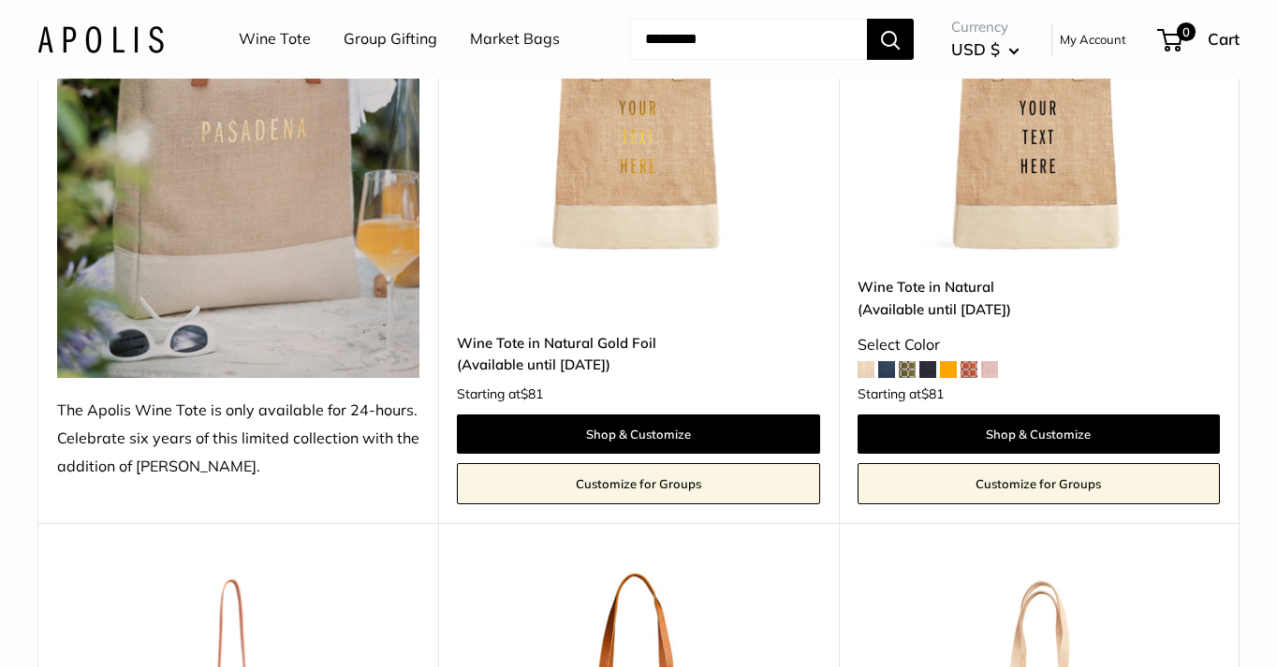
scroll to position [448, 0]
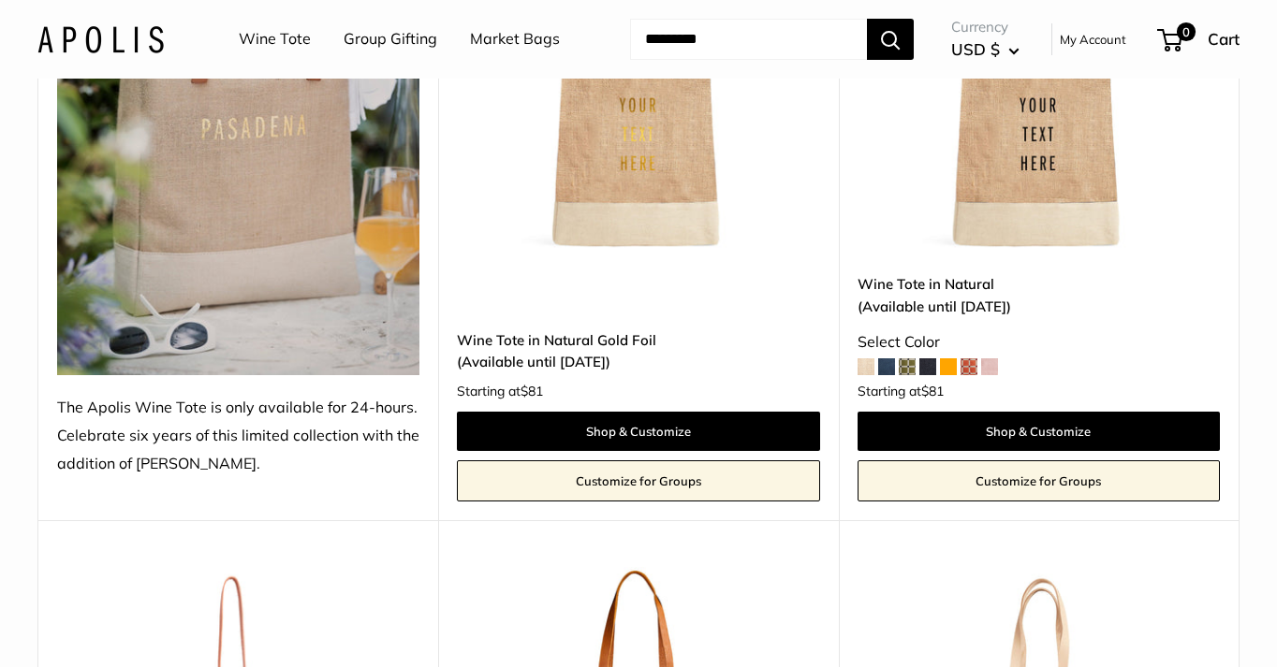
click at [889, 365] on span at bounding box center [886, 366] width 17 height 17
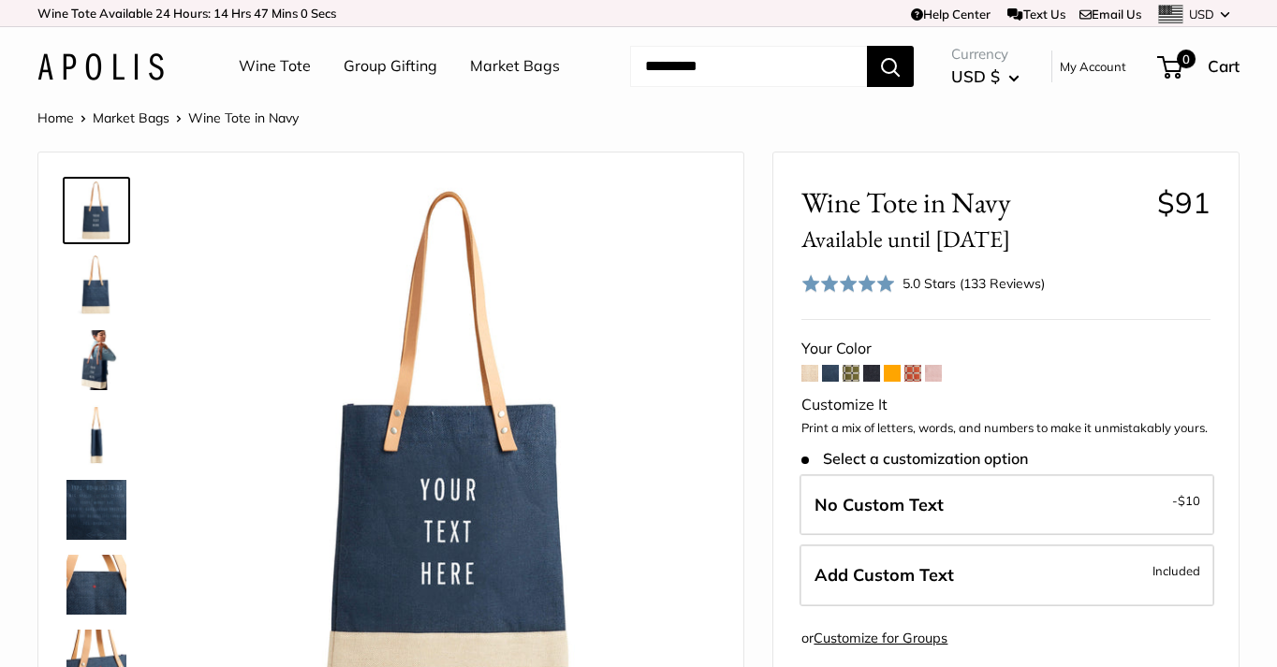
click at [810, 374] on span at bounding box center [809, 373] width 17 height 17
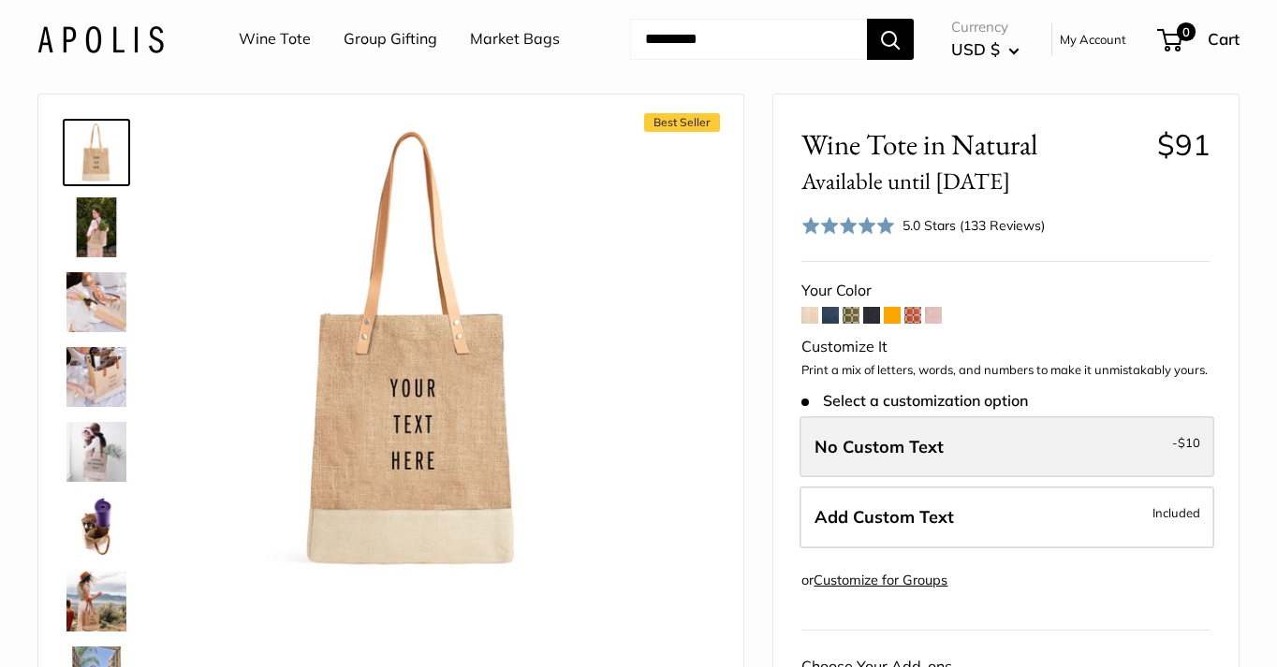
scroll to position [63, 0]
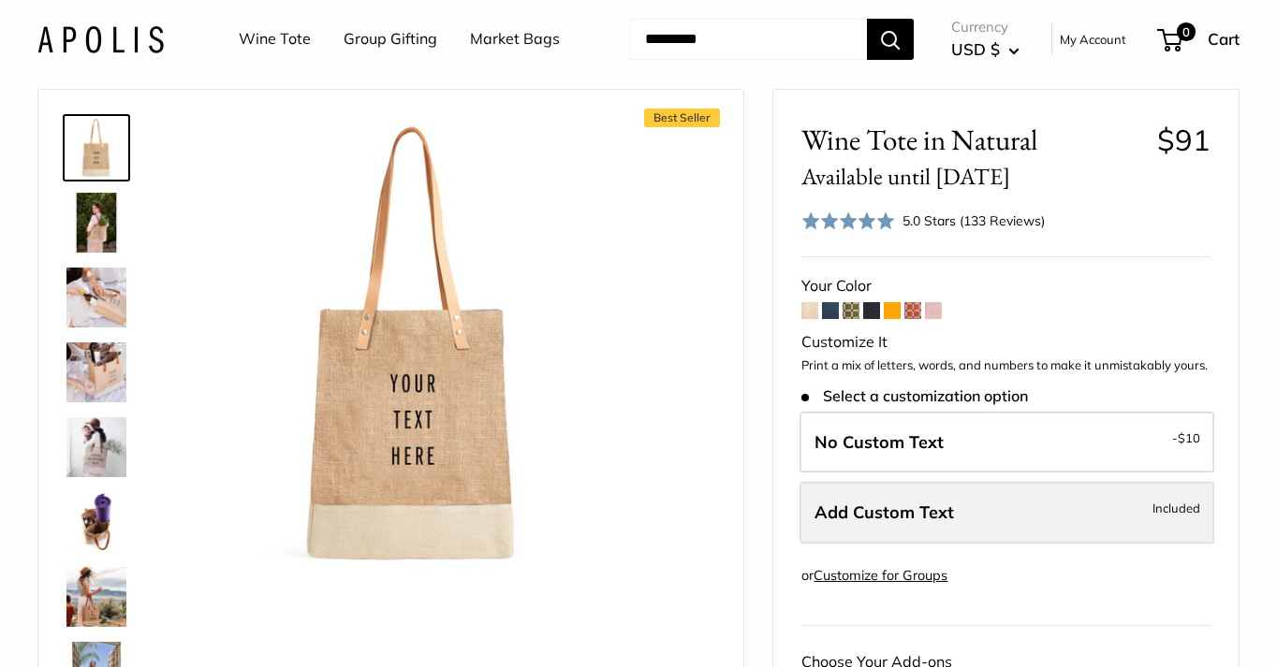
click at [895, 507] on span "Add Custom Text" at bounding box center [883, 513] width 139 height 22
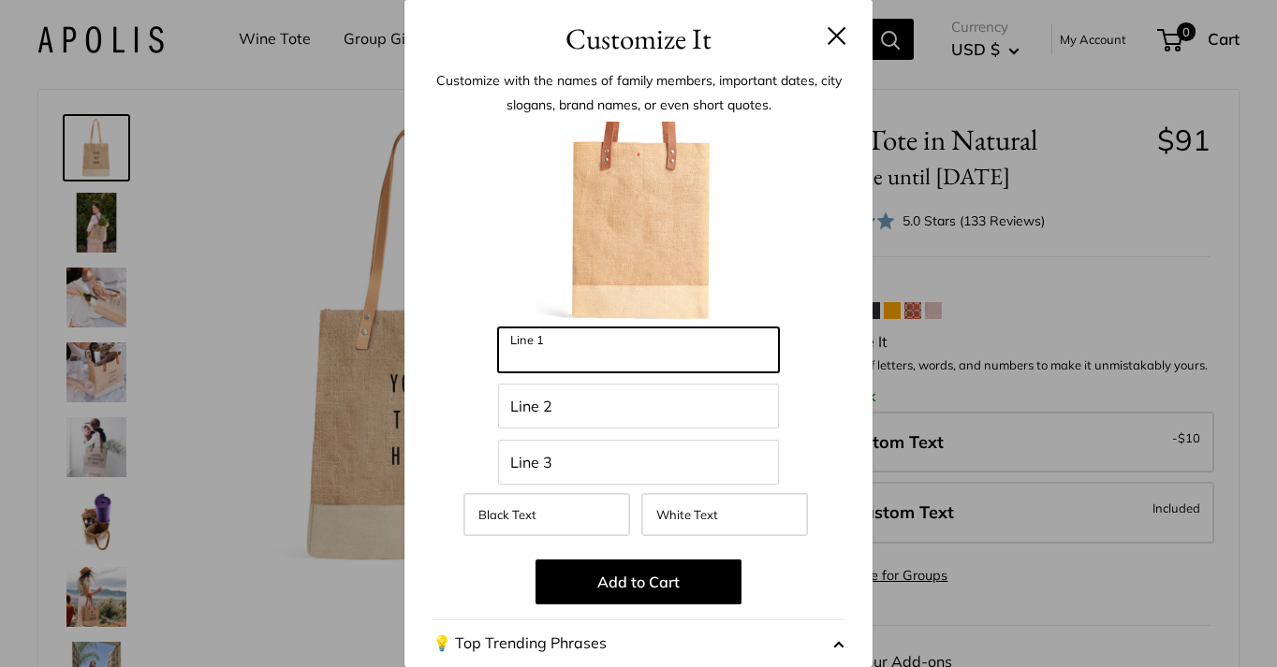
click at [693, 358] on input "Line 1" at bounding box center [638, 350] width 281 height 45
type input "****"
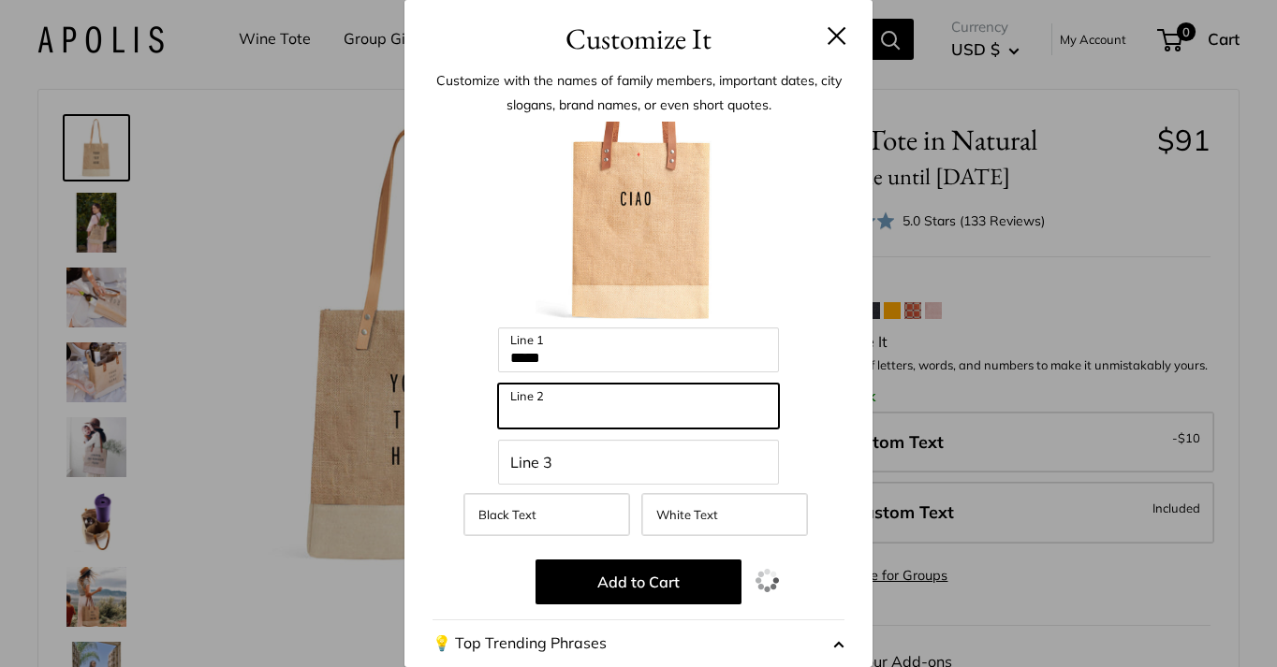
click at [649, 397] on input "Line 2" at bounding box center [638, 406] width 281 height 45
type input "**********"
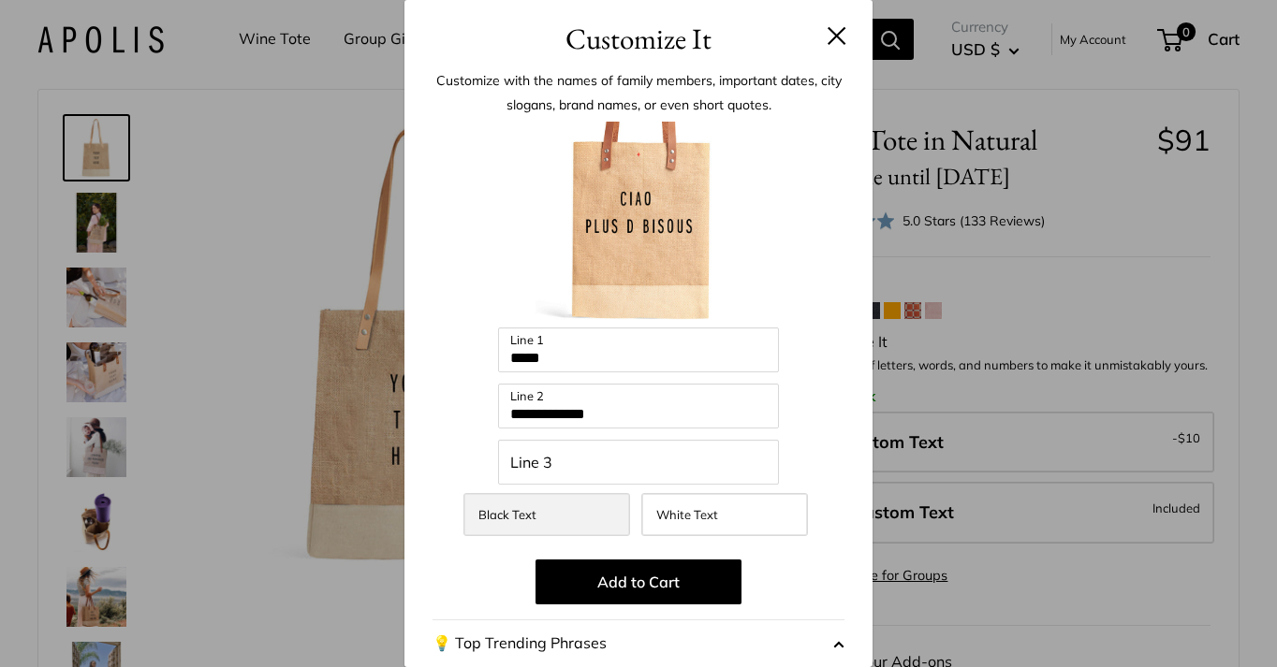
click at [554, 509] on label "Black Text" at bounding box center [546, 514] width 167 height 43
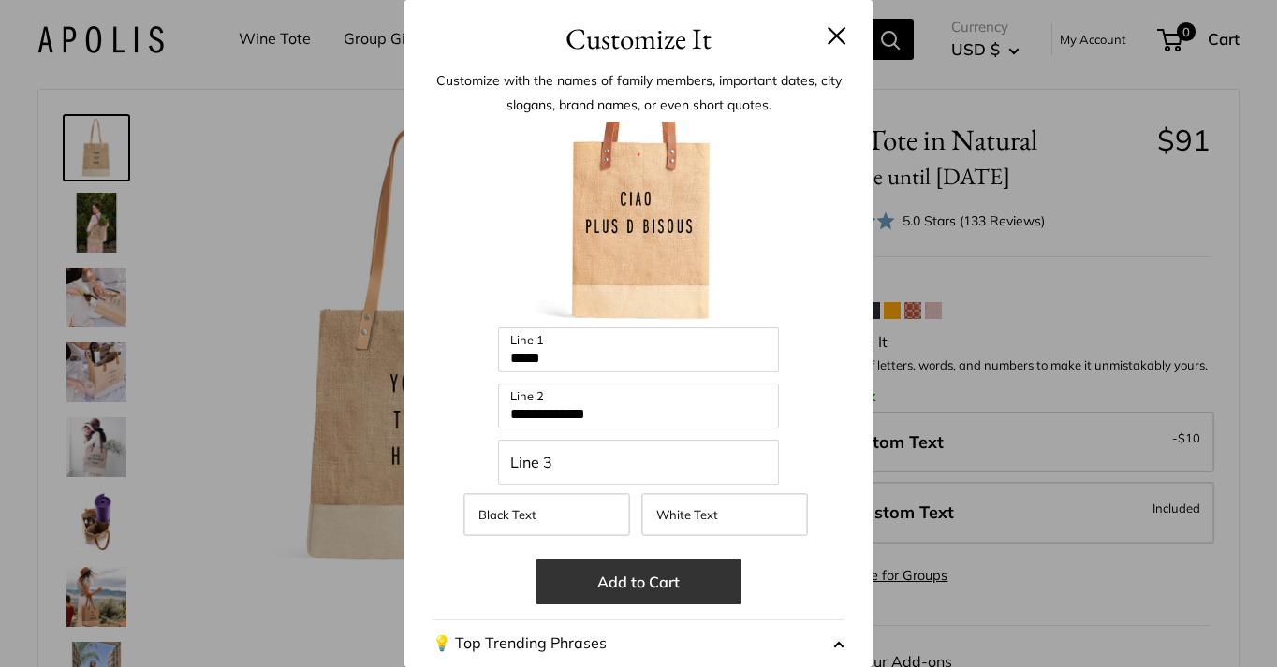
click at [633, 581] on button "Add to Cart" at bounding box center [638, 582] width 206 height 45
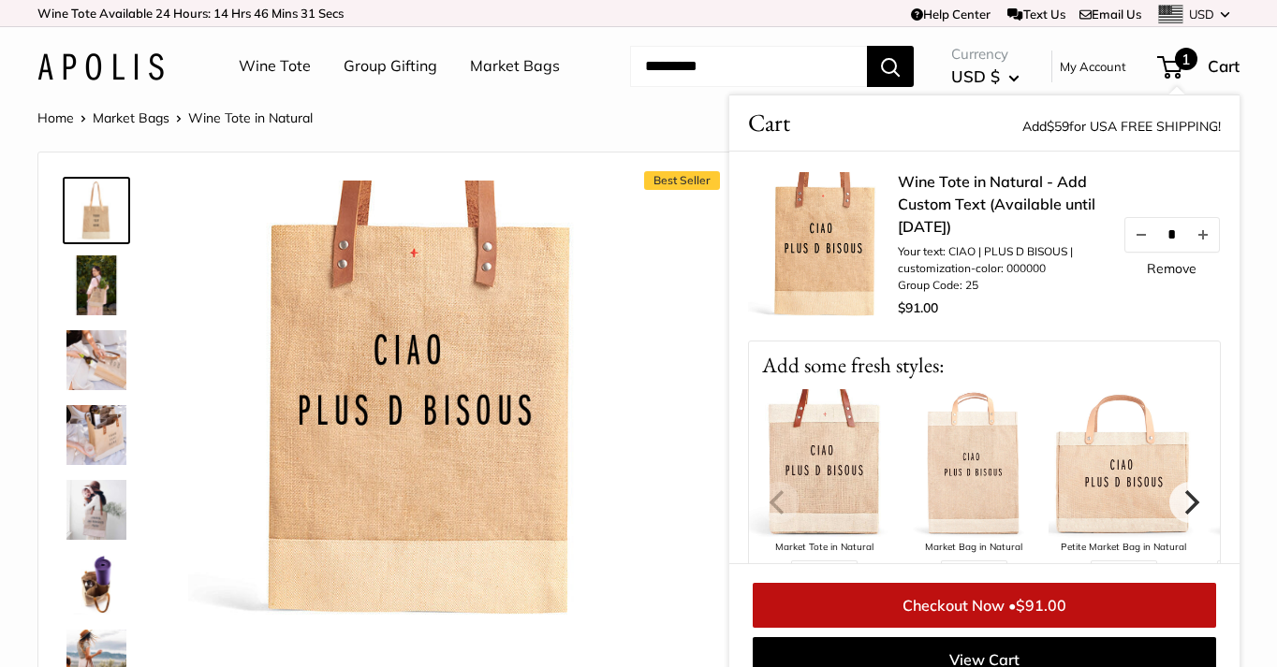
click at [257, 66] on link "Wine Tote" at bounding box center [275, 66] width 72 height 28
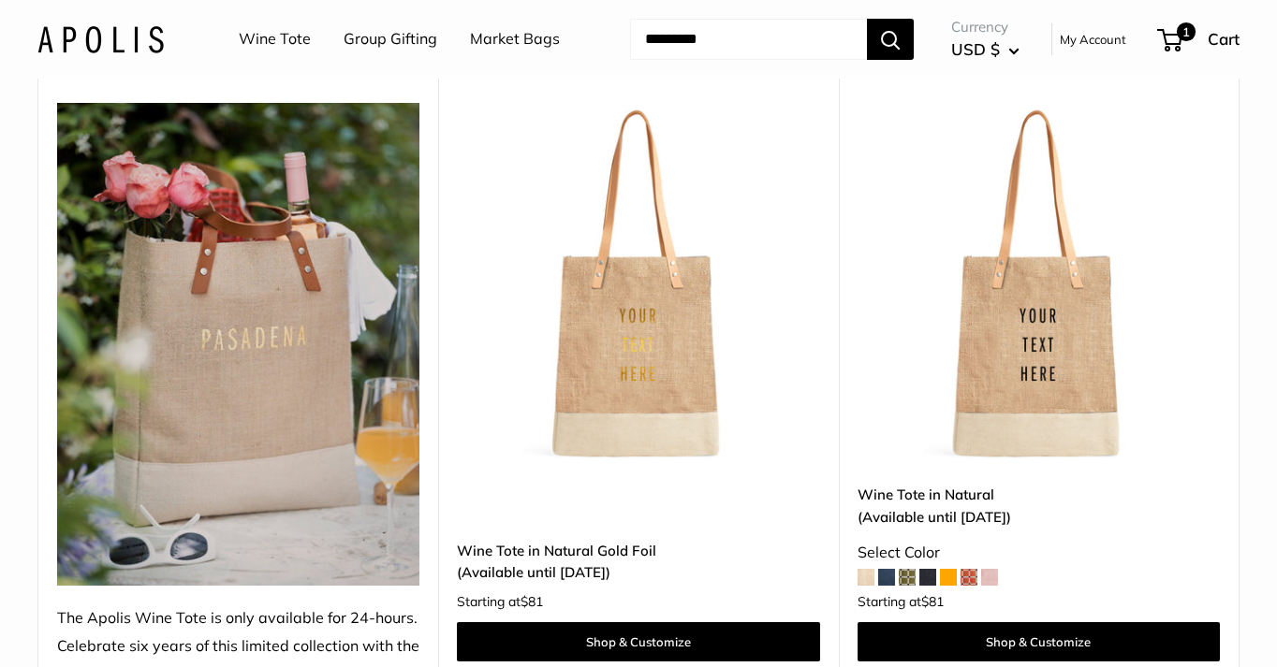
scroll to position [236, 0]
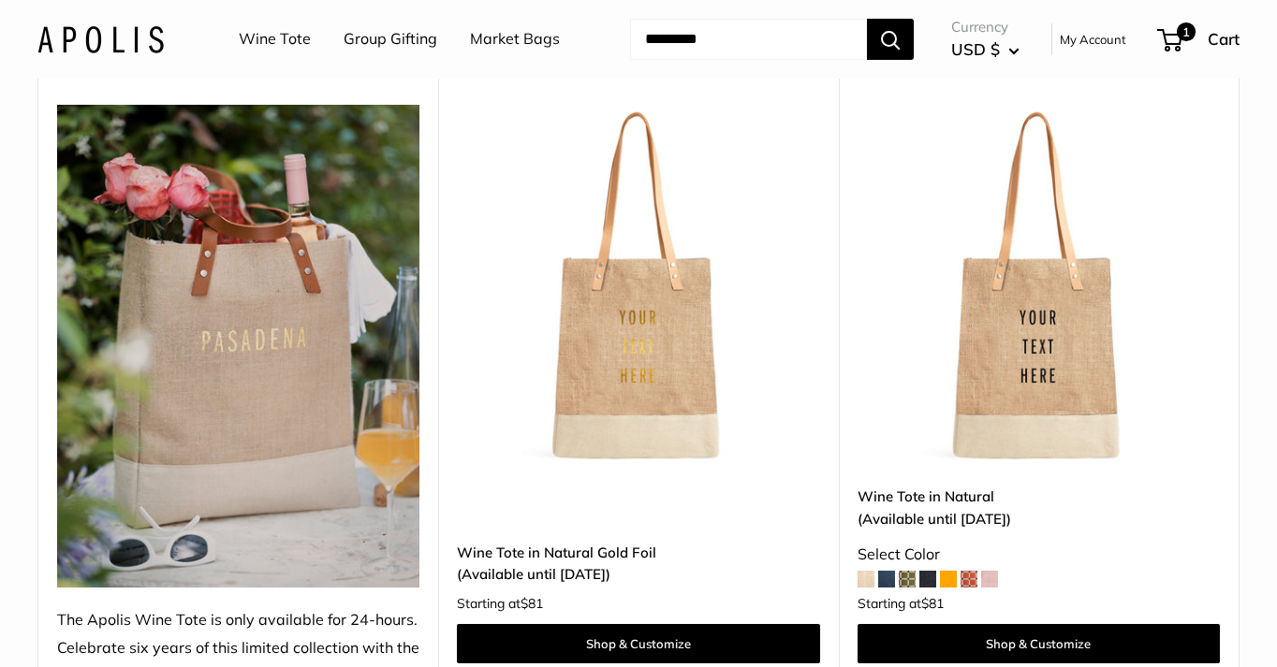
click at [296, 467] on img at bounding box center [238, 346] width 362 height 483
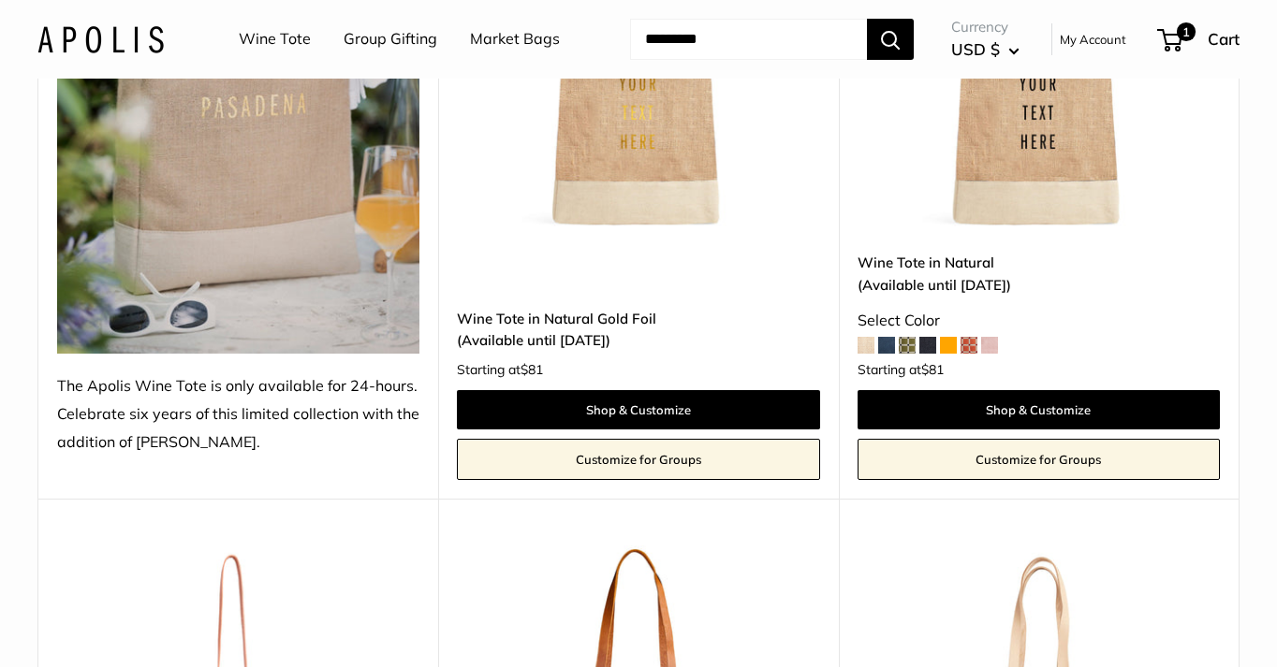
scroll to position [504, 0]
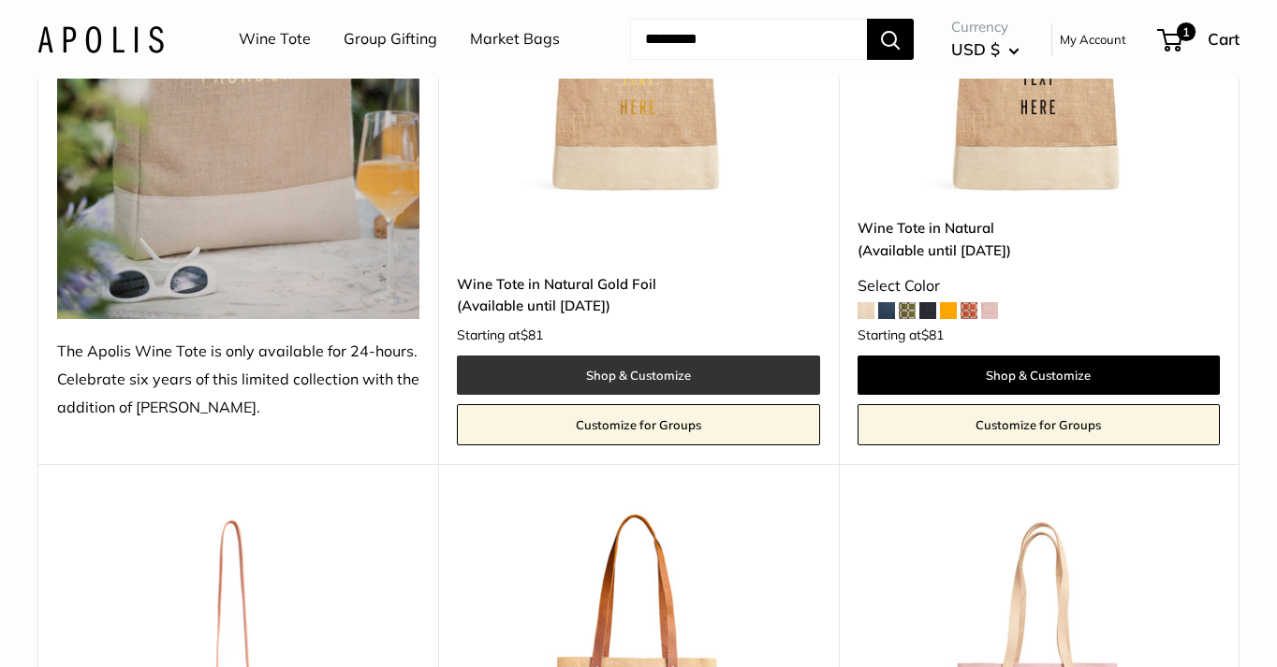
click at [649, 376] on link "Shop & Customize" at bounding box center [638, 375] width 362 height 39
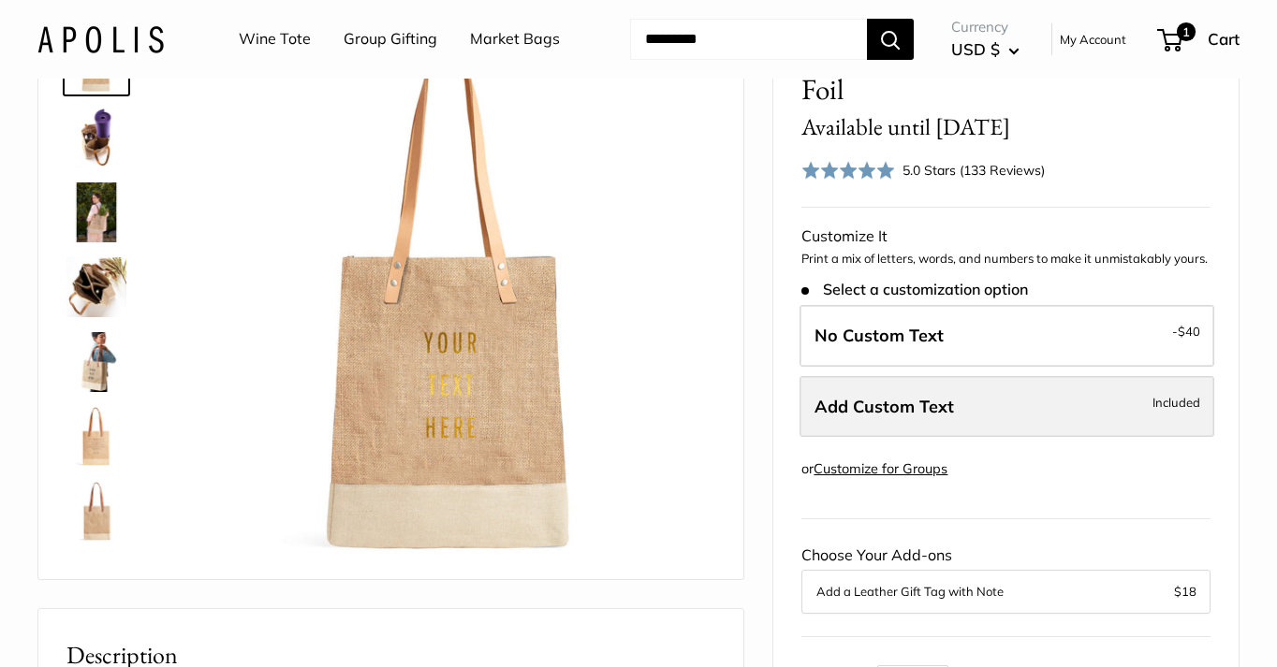
scroll to position [148, 0]
click at [854, 416] on label "Add Custom Text Included" at bounding box center [1006, 407] width 415 height 62
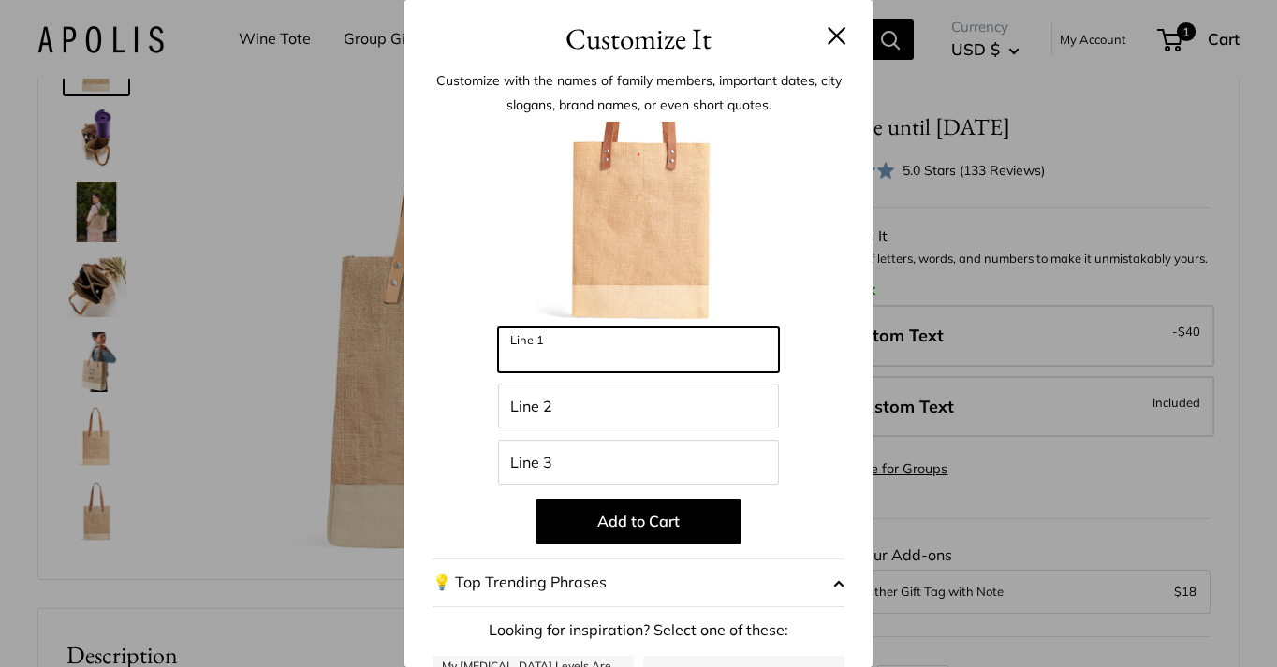
click at [700, 359] on input "Line 1" at bounding box center [638, 350] width 281 height 45
type input "*"
type input "*********"
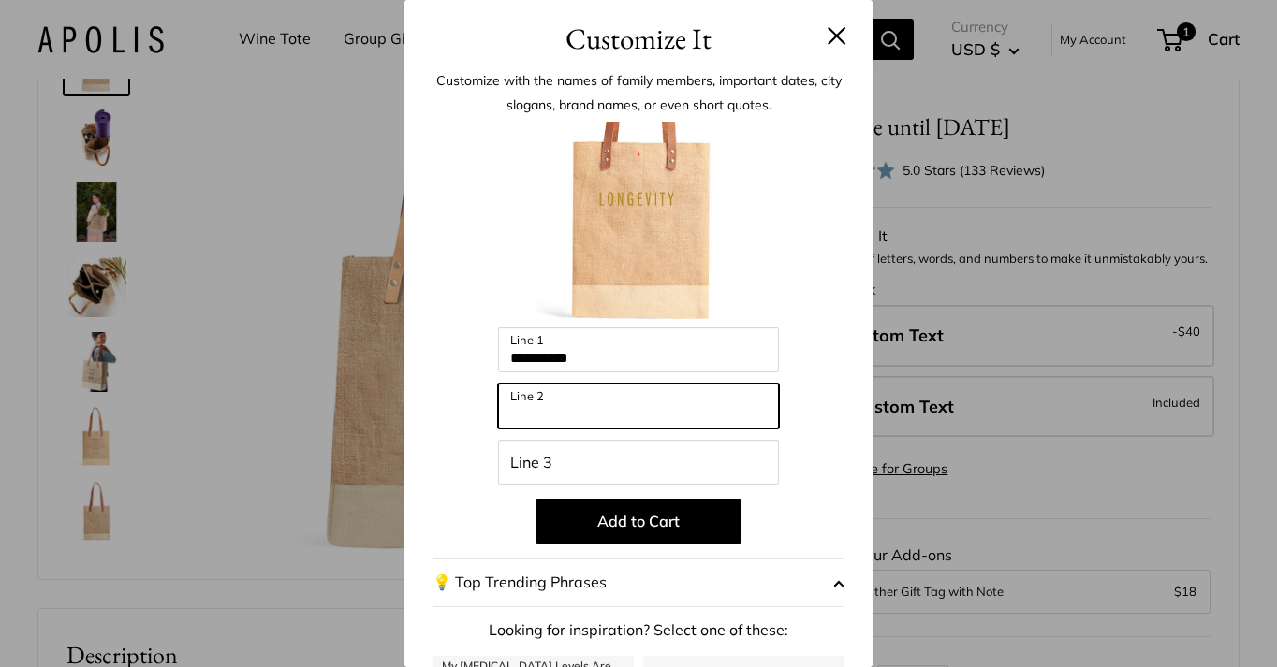
click at [584, 397] on input "Line 2" at bounding box center [638, 406] width 281 height 45
type input "*********"
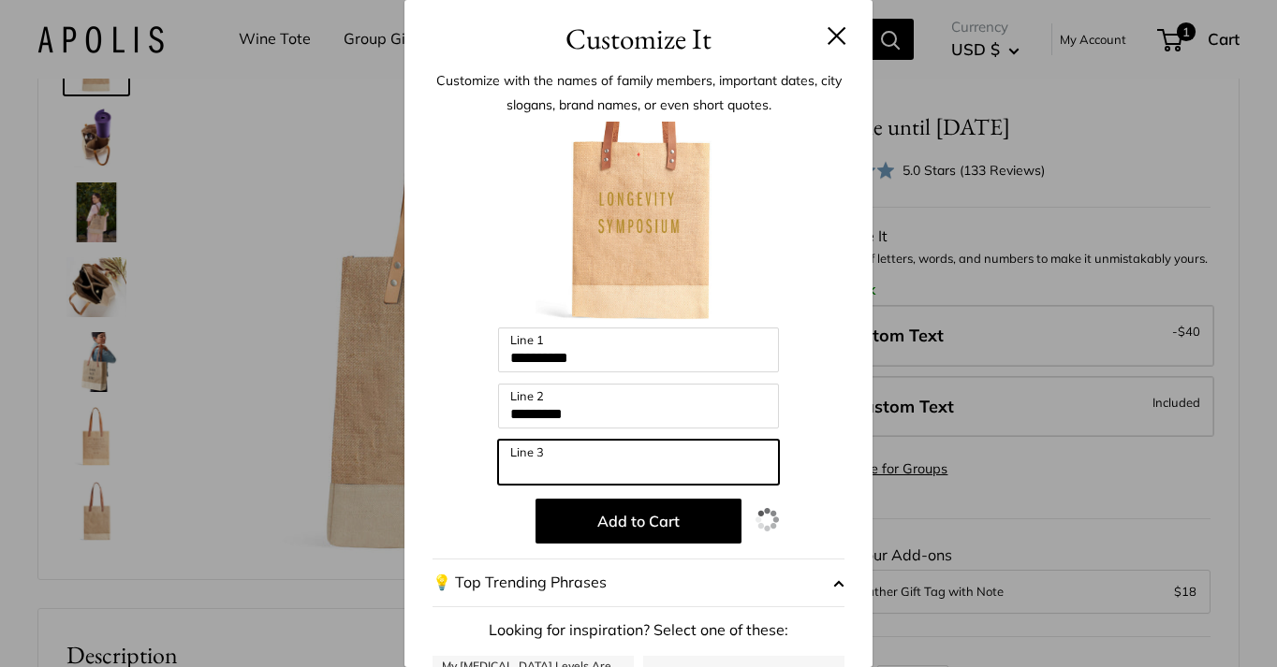
click at [557, 477] on input "Line 3" at bounding box center [638, 462] width 281 height 45
type input "****"
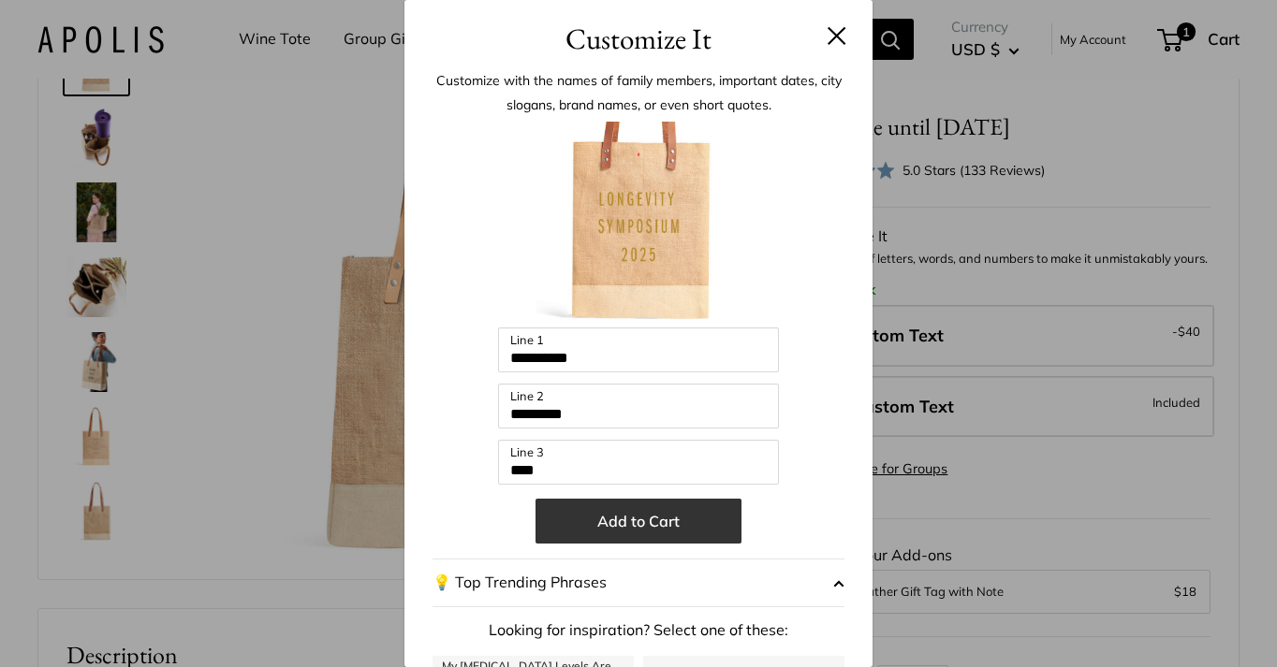
click at [629, 523] on button "Add to Cart" at bounding box center [638, 521] width 206 height 45
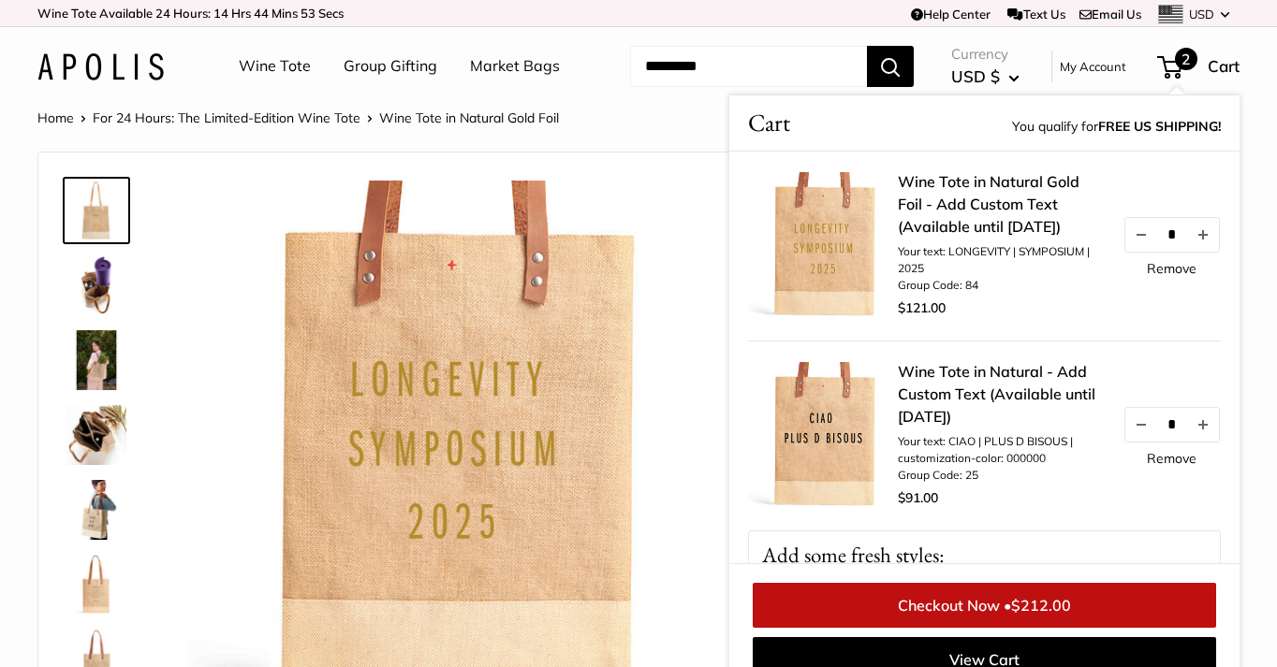
click at [286, 66] on link "Wine Tote" at bounding box center [275, 66] width 72 height 28
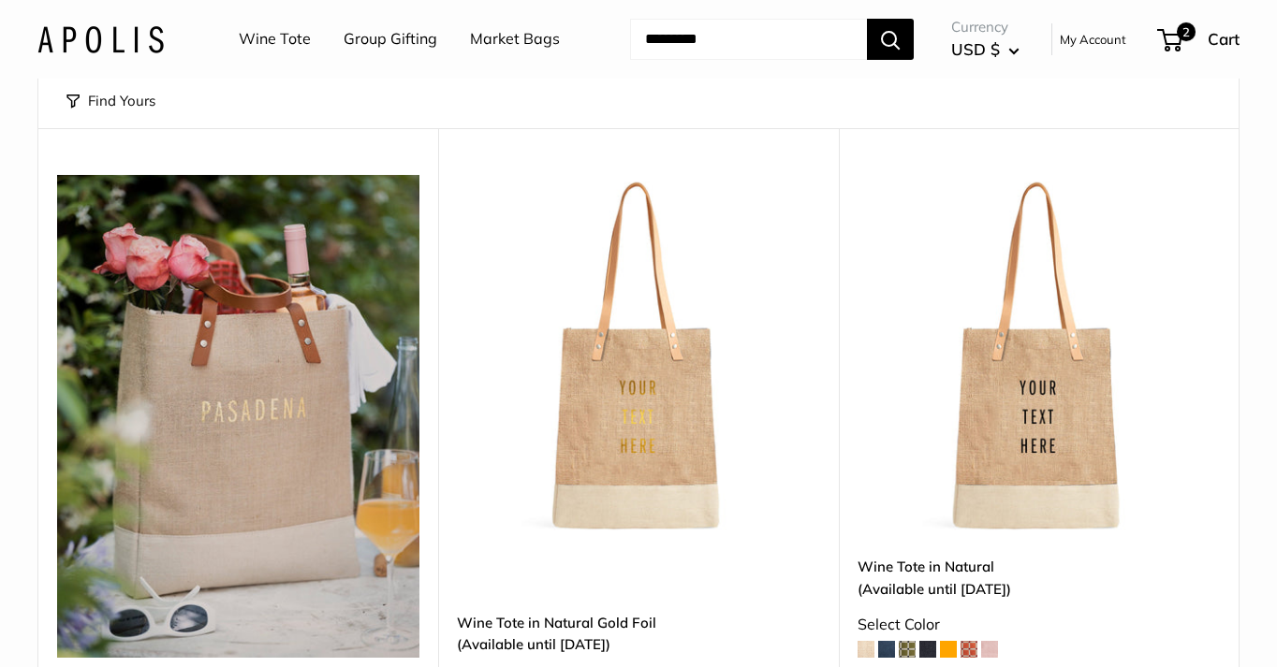
scroll to position [167, 0]
click at [0, 0] on img at bounding box center [0, 0] width 0 height 0
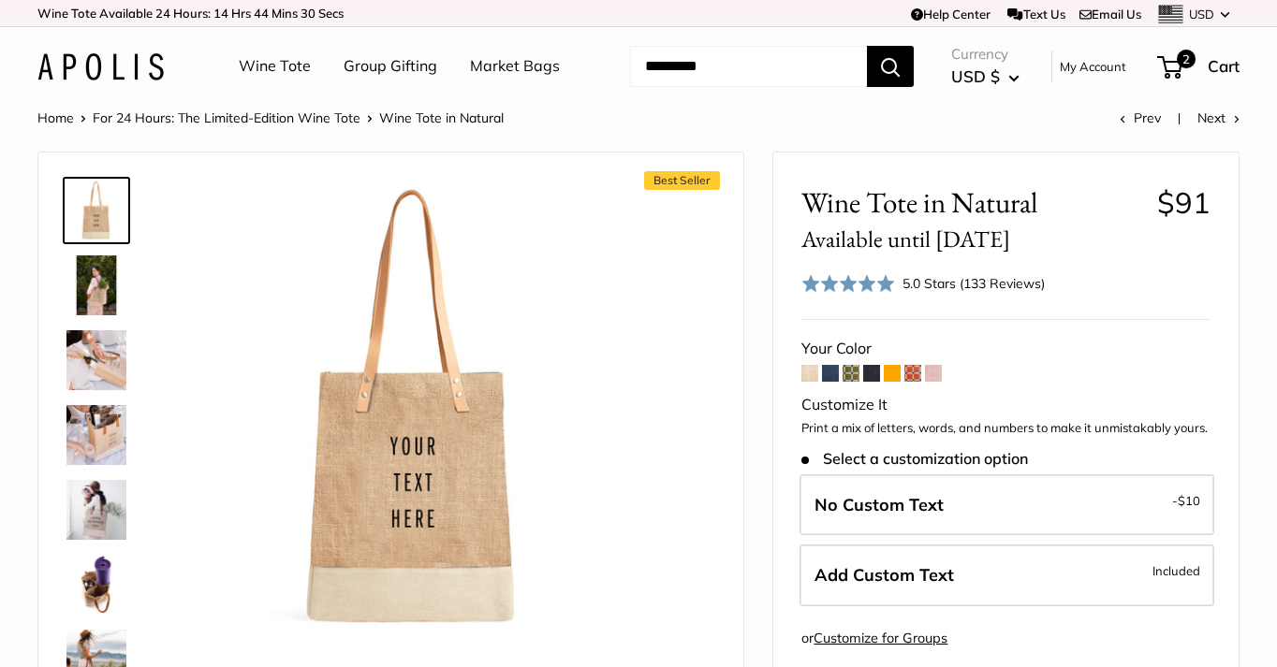
click at [828, 375] on span at bounding box center [830, 373] width 17 height 17
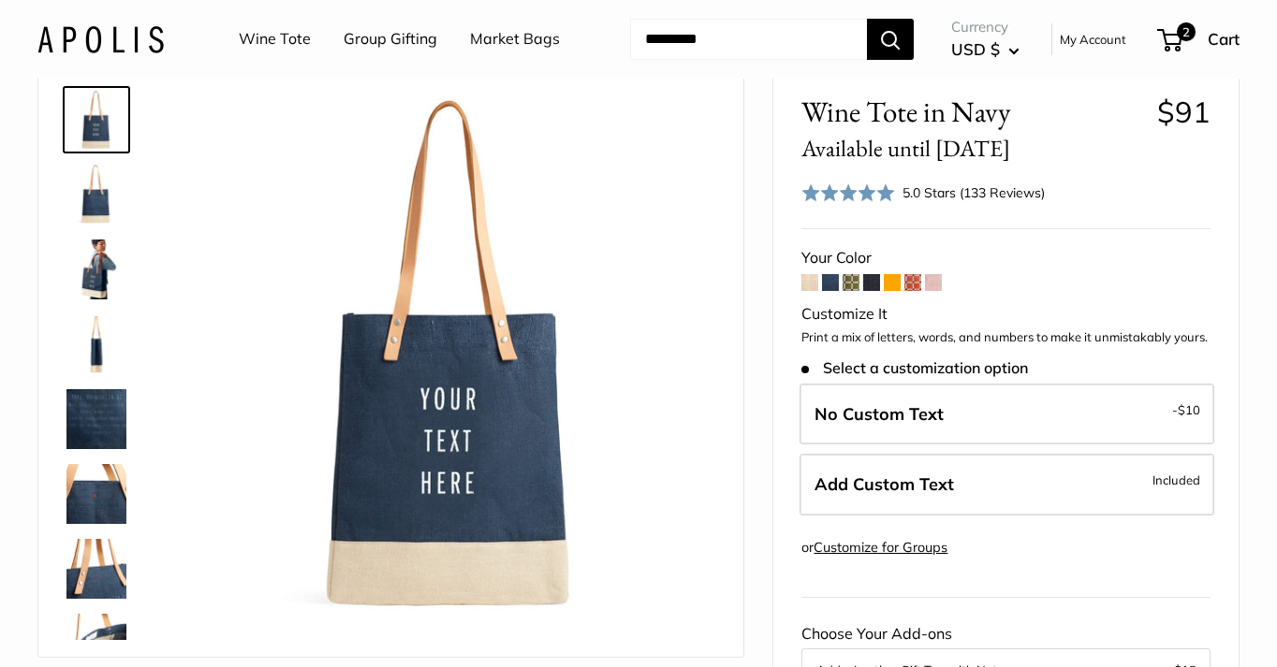
scroll to position [123, 0]
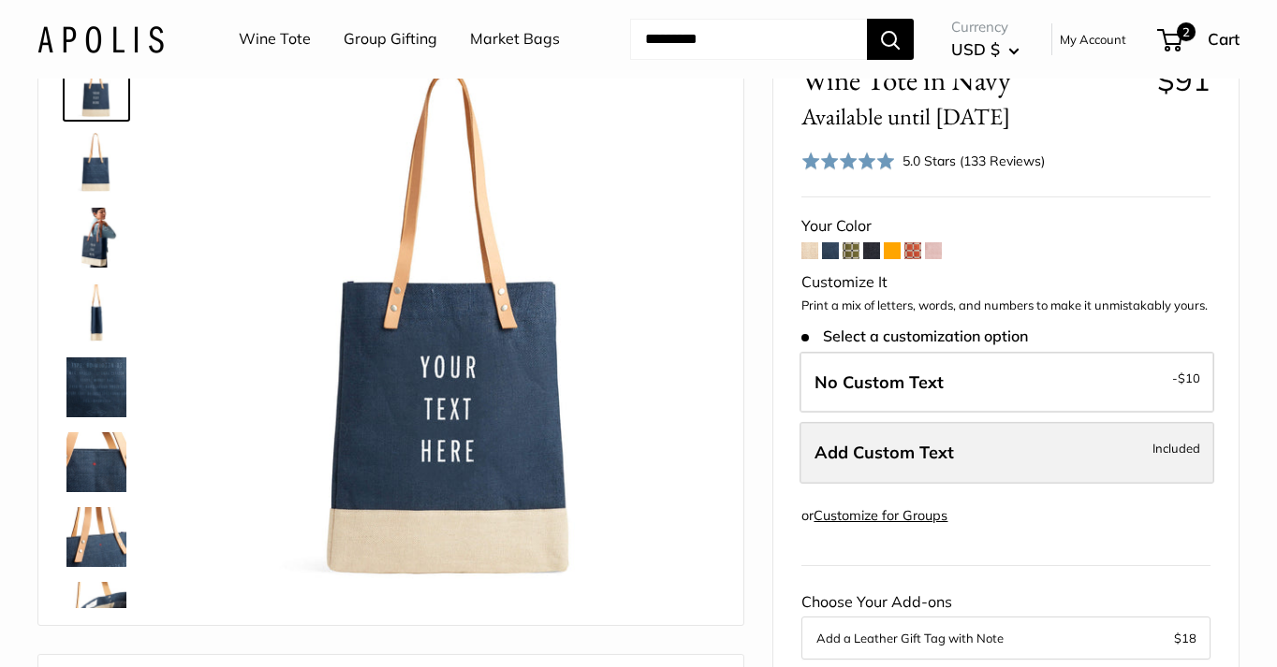
click at [824, 451] on span "Add Custom Text" at bounding box center [883, 453] width 139 height 22
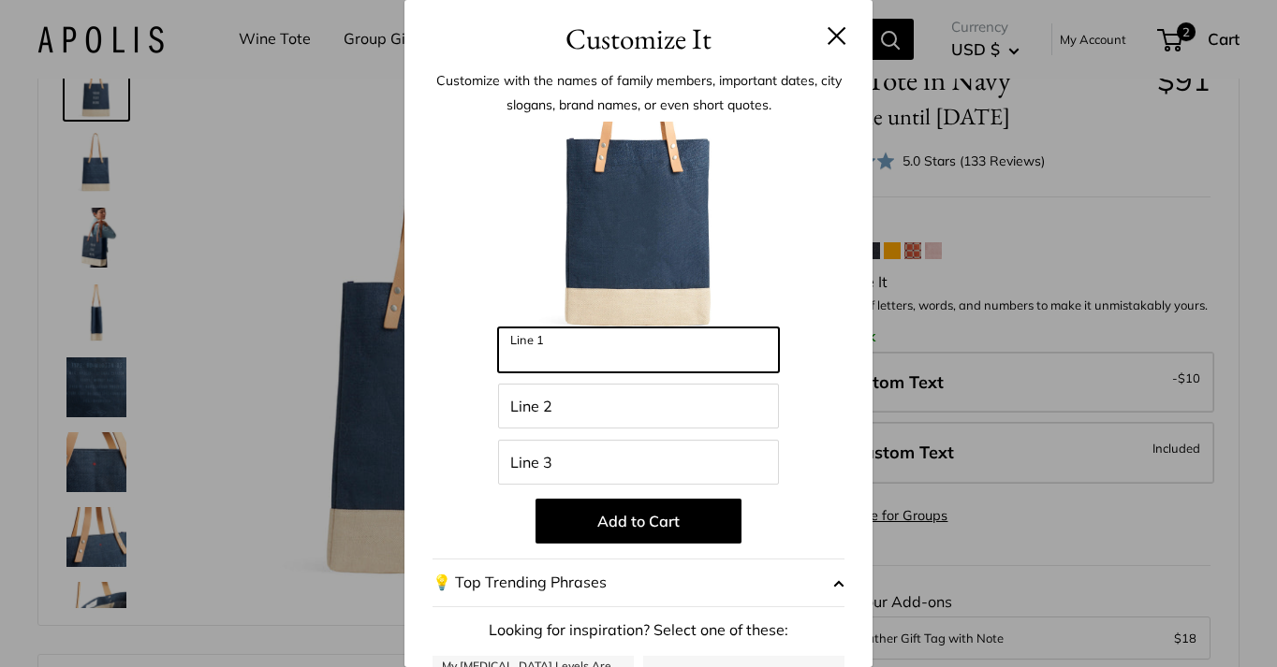
click at [667, 359] on input "Line 1" at bounding box center [638, 350] width 281 height 45
type input "*********"
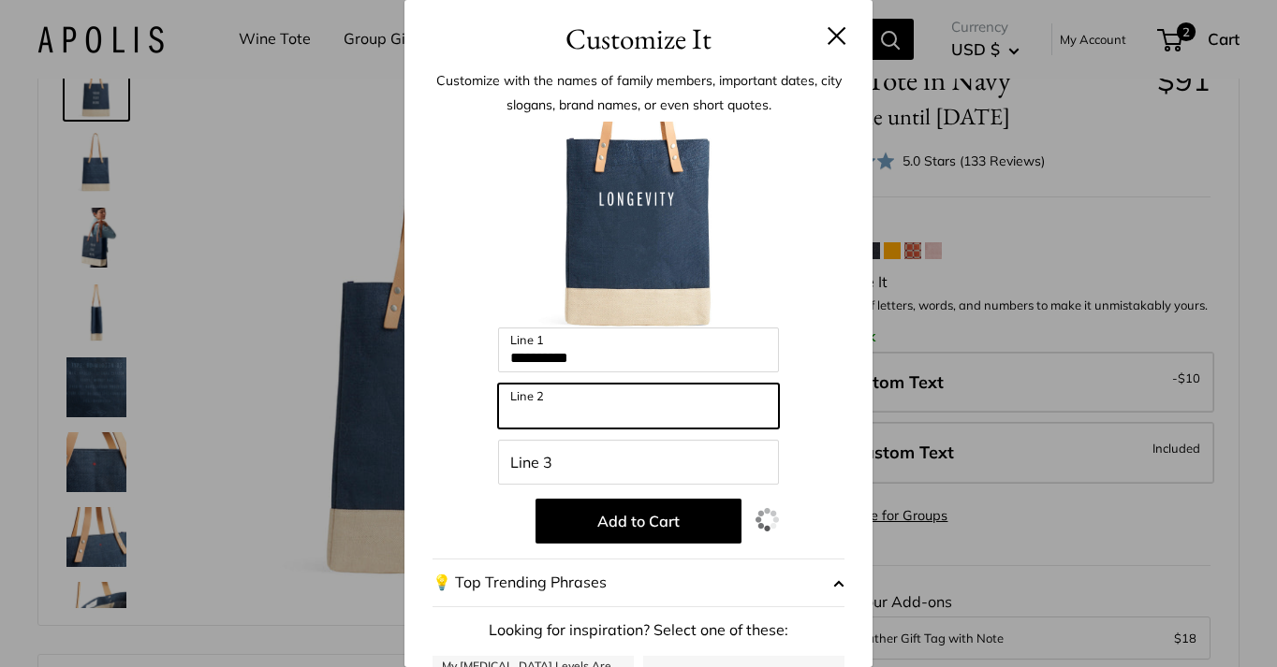
click at [723, 404] on input "Line 2" at bounding box center [638, 406] width 281 height 45
type input "*********"
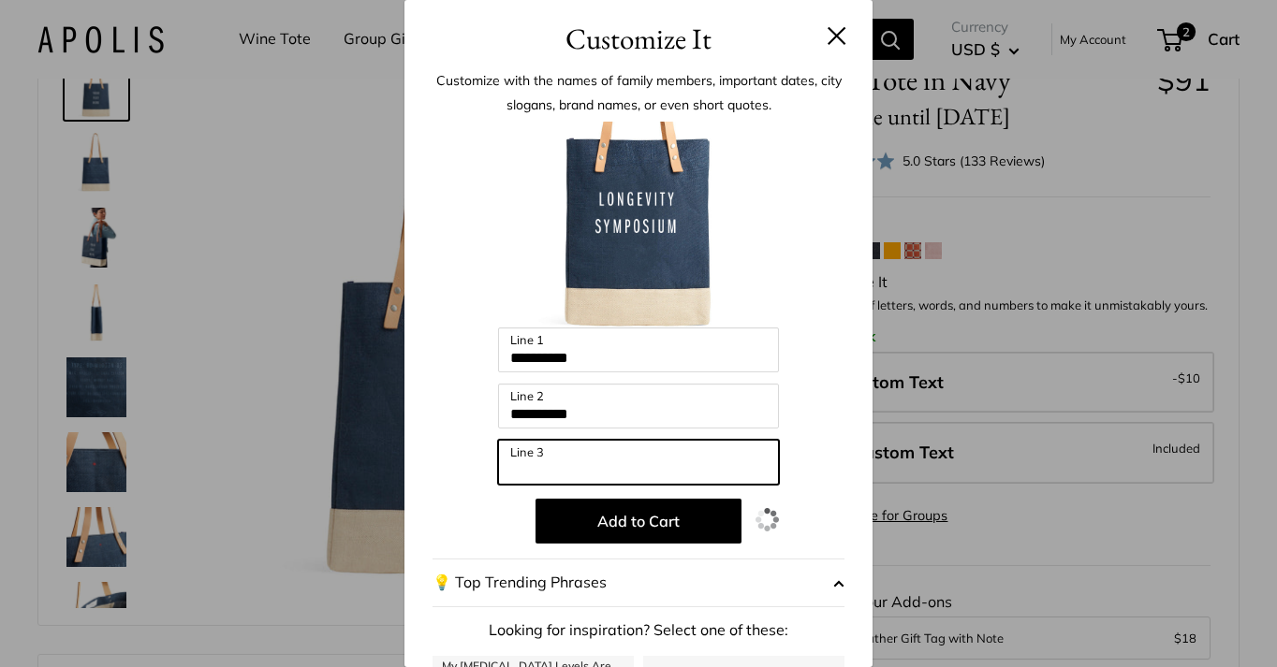
click at [679, 457] on input "Line 3" at bounding box center [638, 462] width 281 height 45
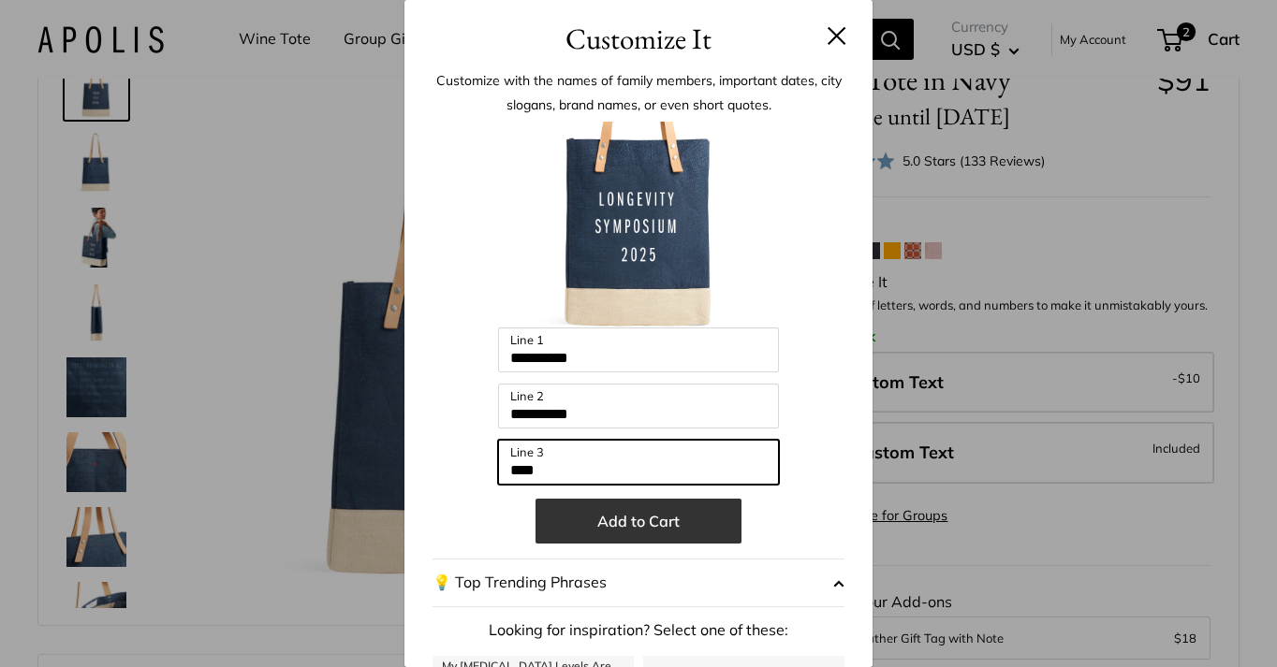
type input "****"
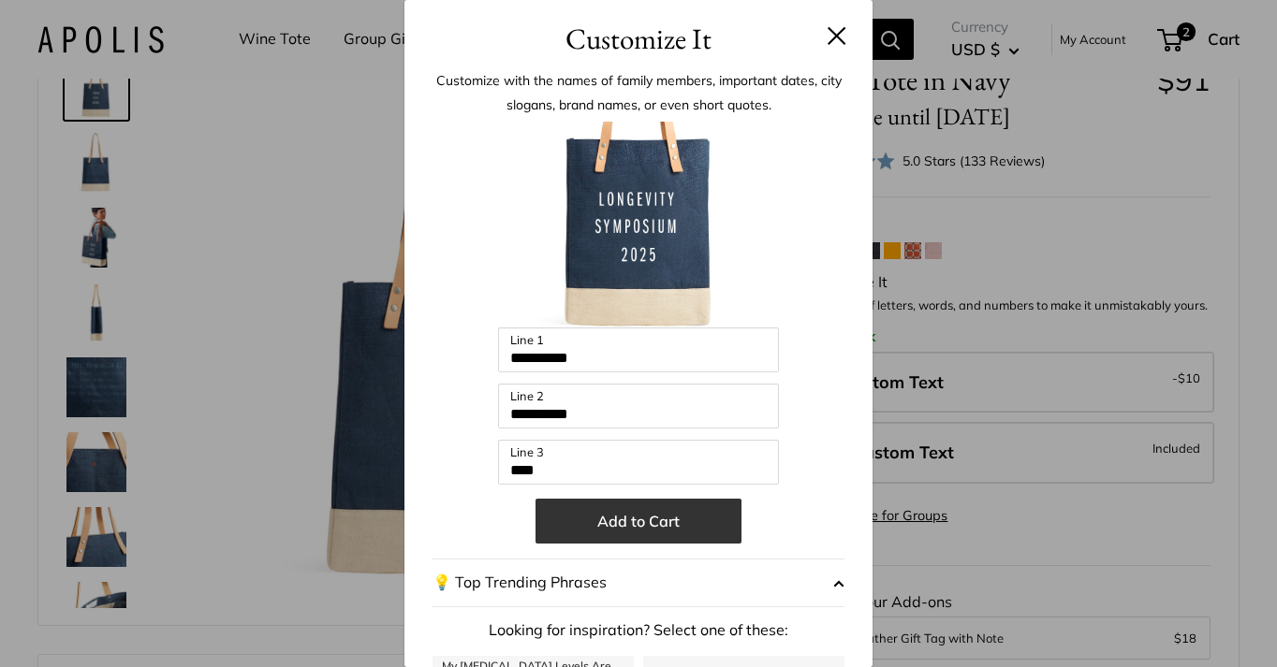
click at [632, 528] on button "Add to Cart" at bounding box center [638, 521] width 206 height 45
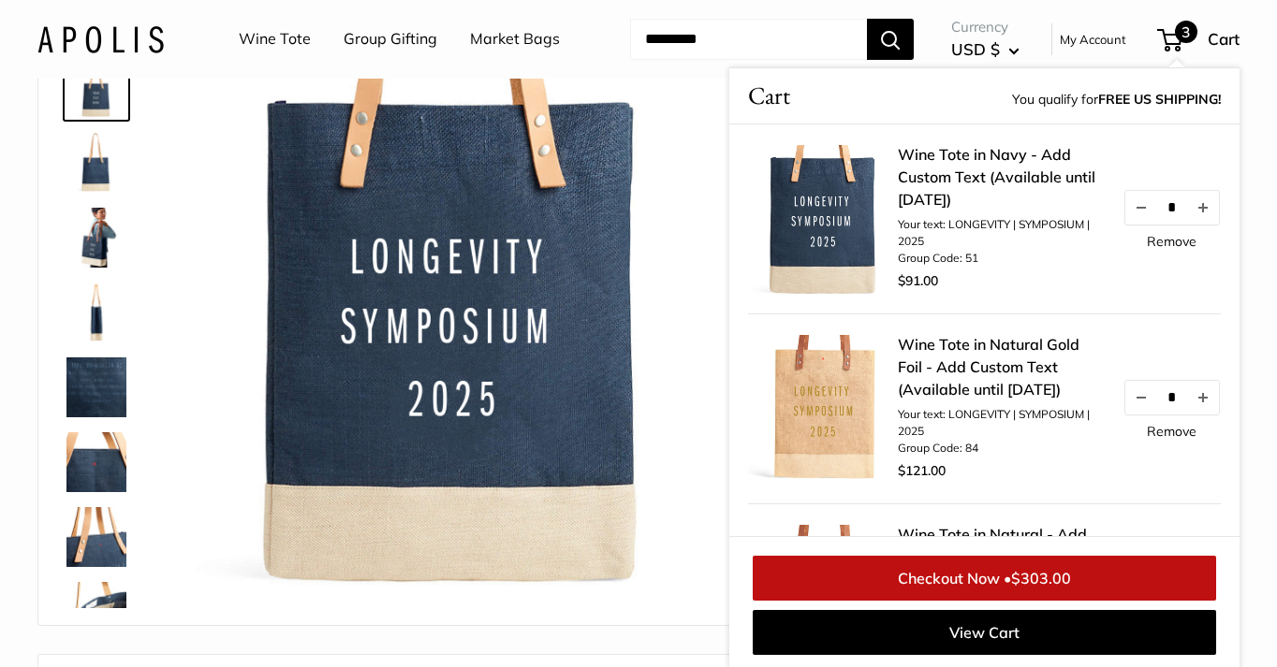
click at [855, 391] on img at bounding box center [823, 410] width 150 height 150
click at [828, 390] on img at bounding box center [823, 410] width 150 height 150
click at [847, 440] on img at bounding box center [823, 410] width 150 height 150
click at [274, 47] on link "Wine Tote" at bounding box center [275, 39] width 72 height 28
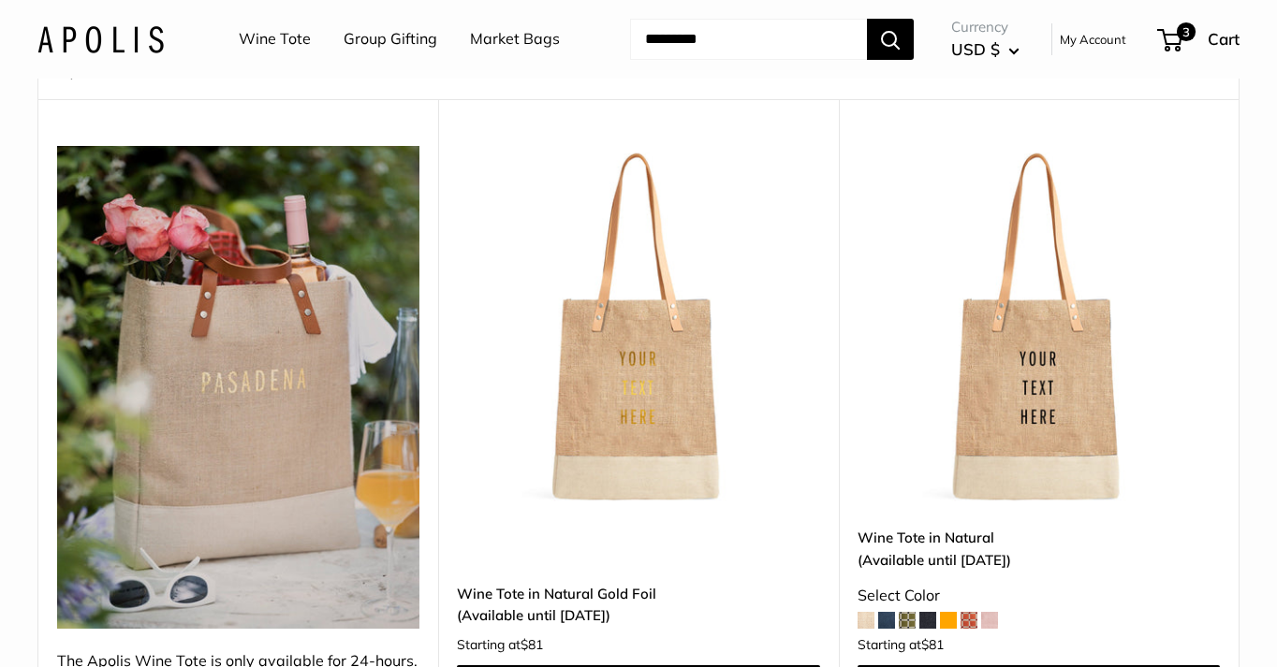
scroll to position [196, 0]
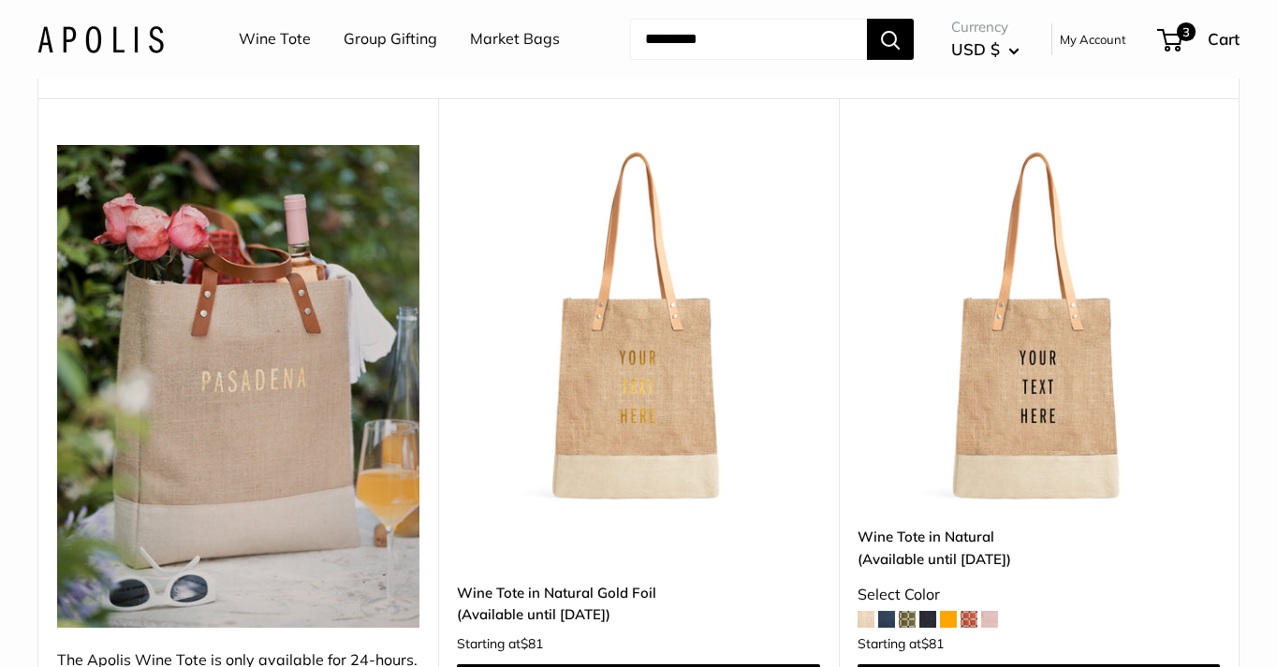
click at [0, 0] on img at bounding box center [0, 0] width 0 height 0
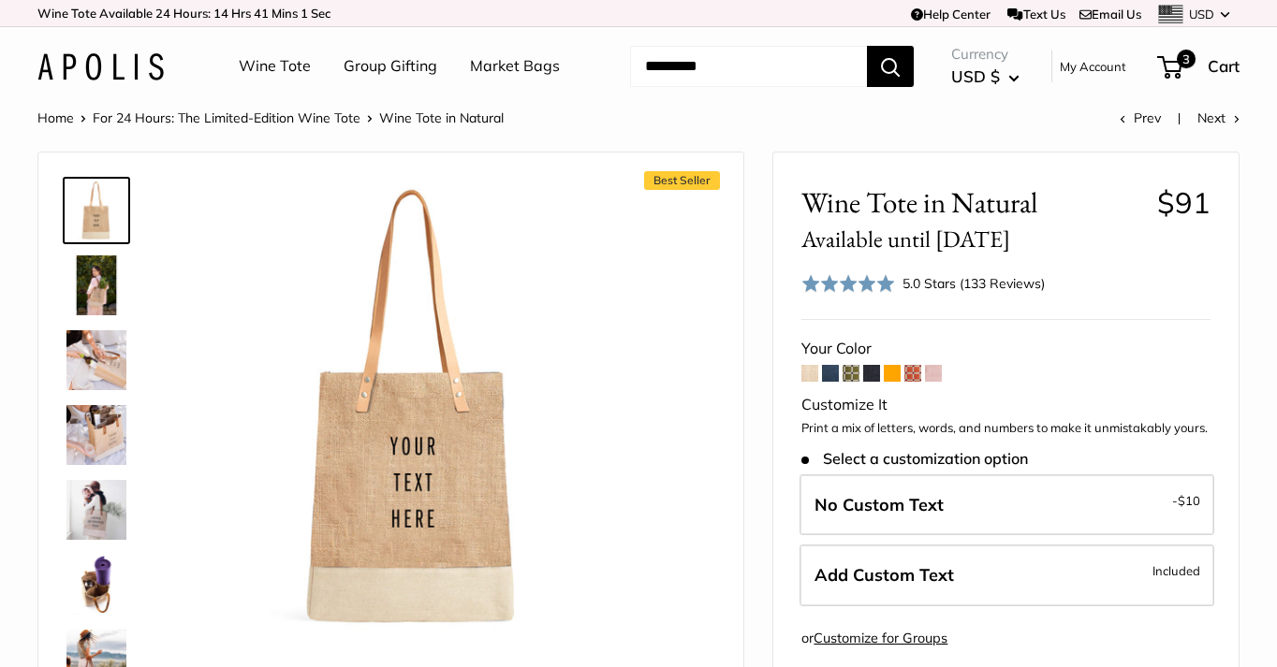
click at [900, 368] on span at bounding box center [891, 373] width 17 height 17
click at [1200, 51] on div "Currency USD $ AED د.إ AFN ؋ ALL L AMD դր. ANG ƒ AUD $ 3" at bounding box center [1076, 66] width 326 height 51
click at [1200, 51] on div "3 Cart" at bounding box center [1199, 66] width 80 height 30
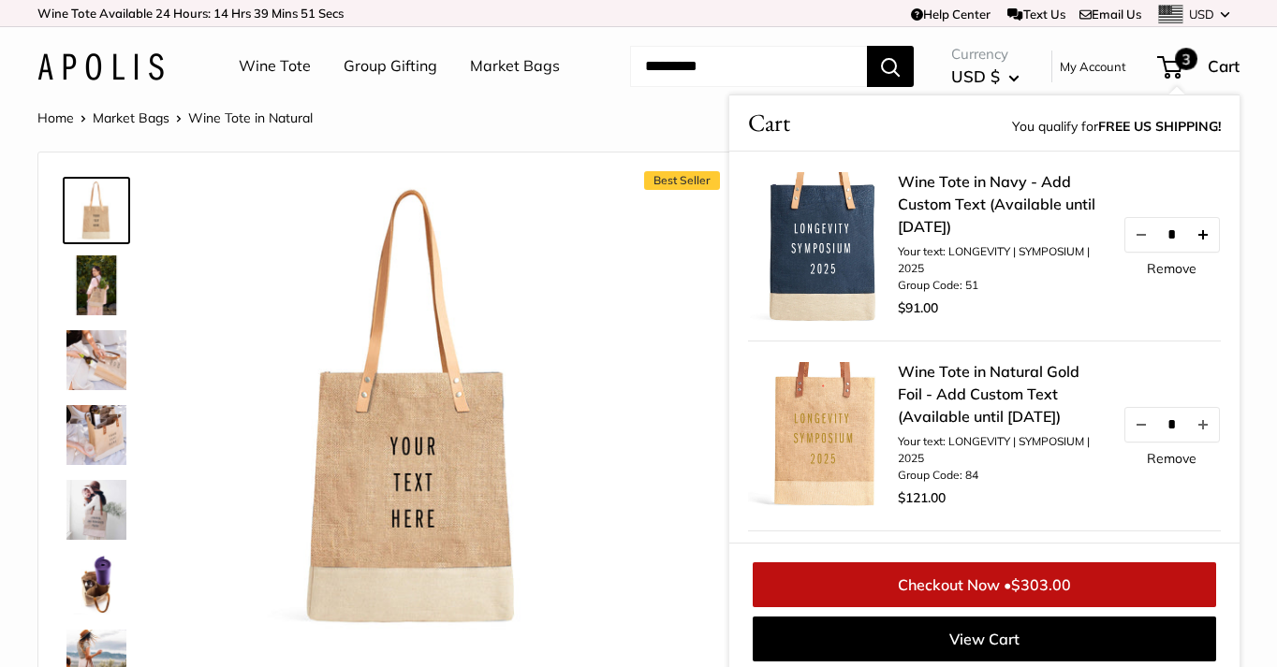
click at [1215, 235] on button "Increase quantity by 1" at bounding box center [1203, 235] width 32 height 34
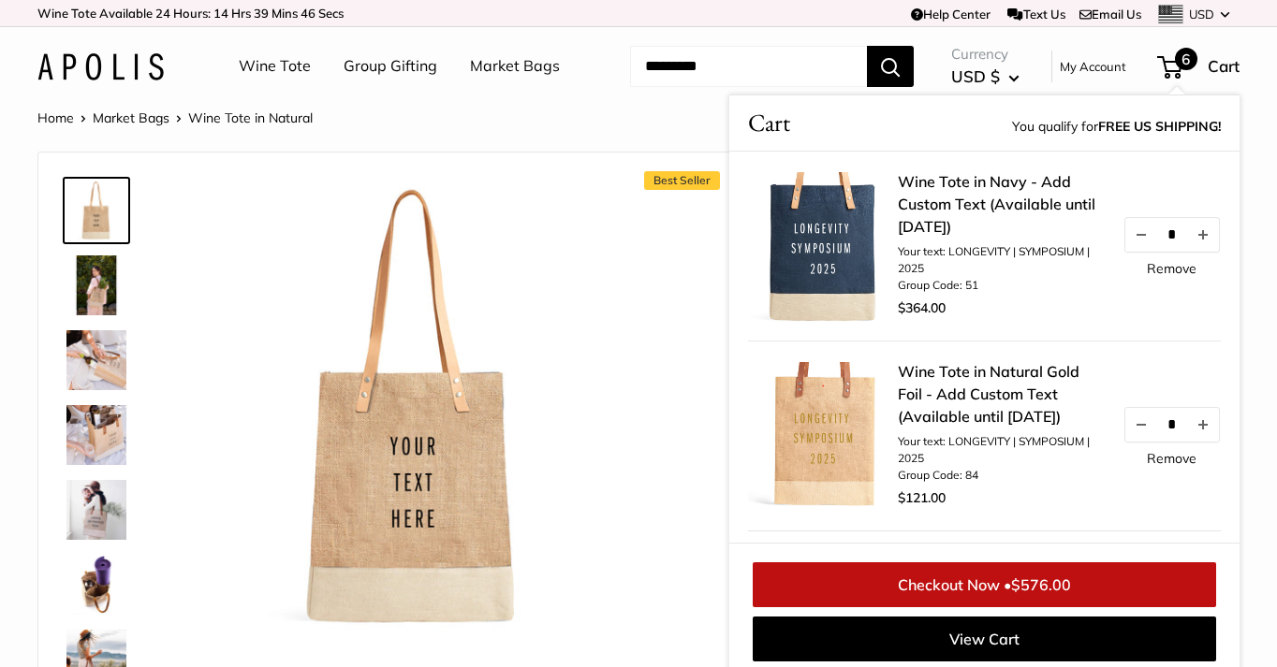
click at [1215, 235] on button "Increase quantity by 1" at bounding box center [1203, 235] width 32 height 34
click at [1216, 234] on button "Increase quantity by 1" at bounding box center [1203, 235] width 32 height 34
click at [1168, 455] on link "Remove" at bounding box center [1171, 458] width 50 height 13
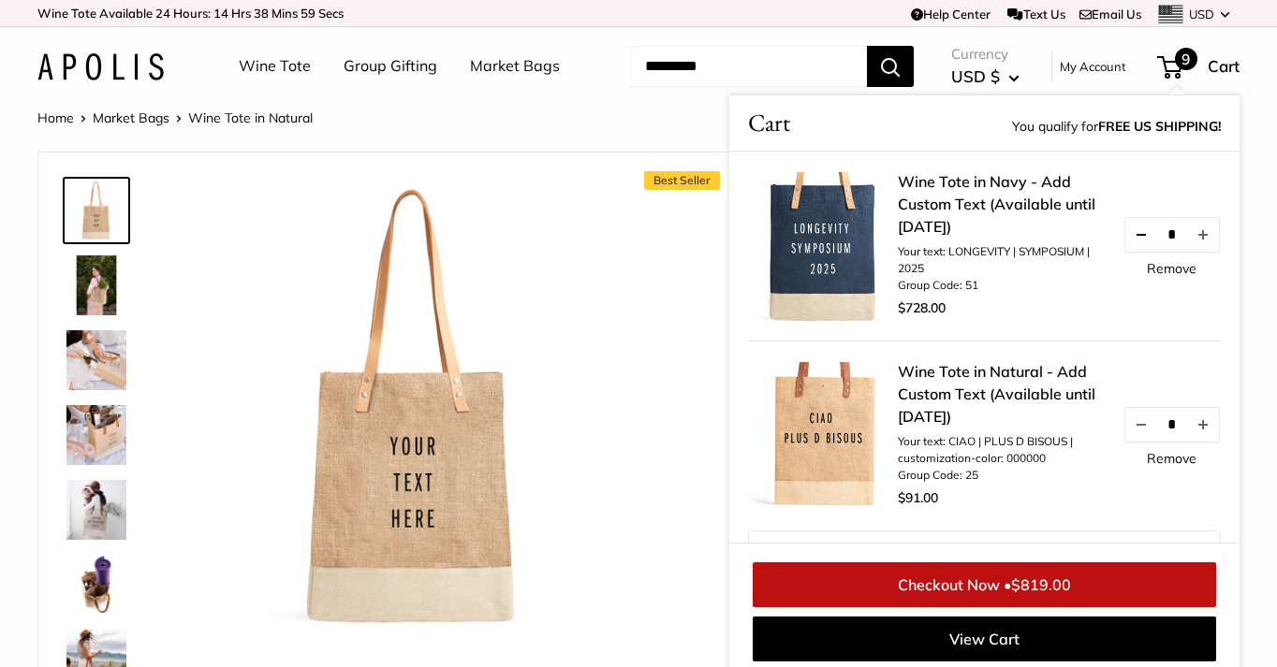
click at [1138, 241] on button "Decrease quantity by 1" at bounding box center [1141, 235] width 32 height 34
click at [1132, 236] on button "Decrease quantity by 1" at bounding box center [1141, 235] width 32 height 34
click at [1218, 425] on button "Increase quantity by 1" at bounding box center [1203, 425] width 32 height 34
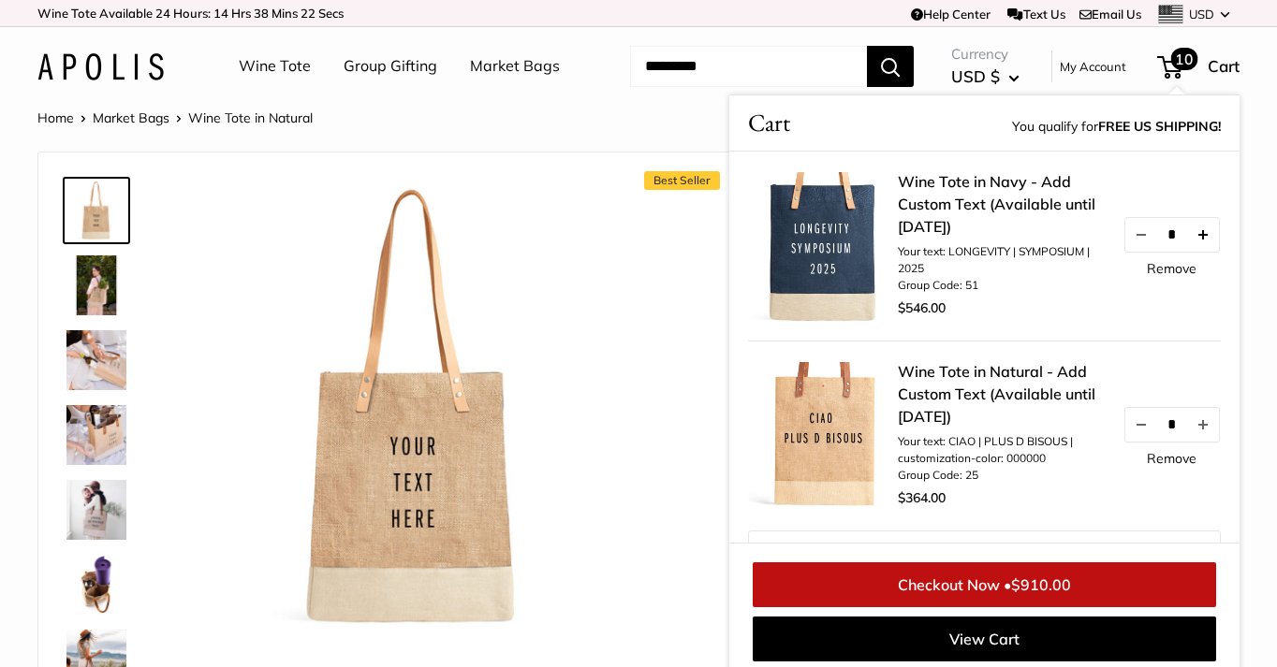
click at [1216, 230] on button "Increase quantity by 1" at bounding box center [1203, 235] width 32 height 34
click at [951, 577] on link "Checkout Now • $1,001.00" at bounding box center [983, 584] width 463 height 45
